Goal: Navigation & Orientation: Find specific page/section

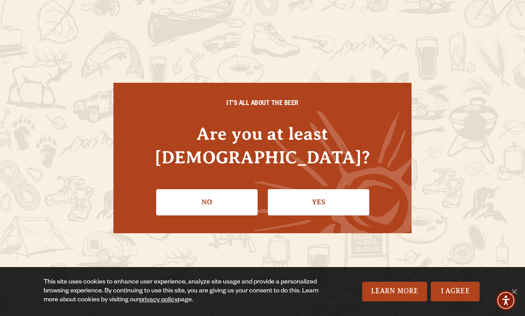
click at [336, 197] on link "Yes" at bounding box center [319, 202] width 102 height 26
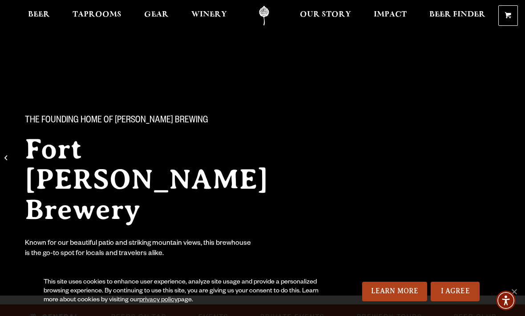
click at [94, 18] on span "Taprooms" at bounding box center [97, 14] width 49 height 7
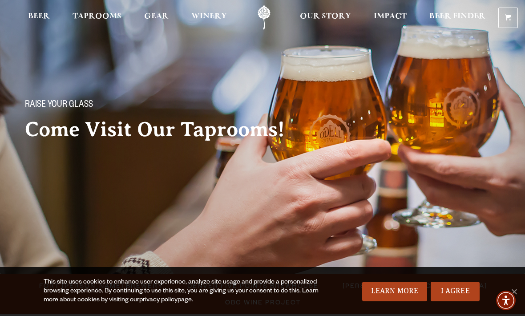
scroll to position [16, 0]
click at [33, 15] on span "Beer" at bounding box center [39, 16] width 22 height 7
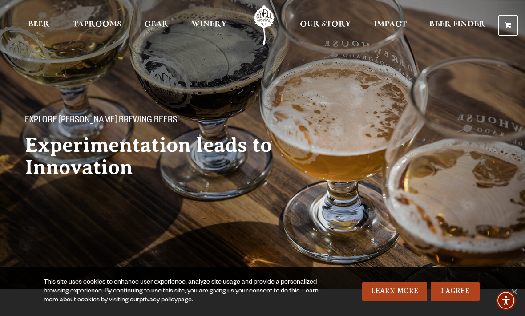
click at [98, 28] on span "Taprooms" at bounding box center [97, 24] width 49 height 7
